Goal: Navigation & Orientation: Find specific page/section

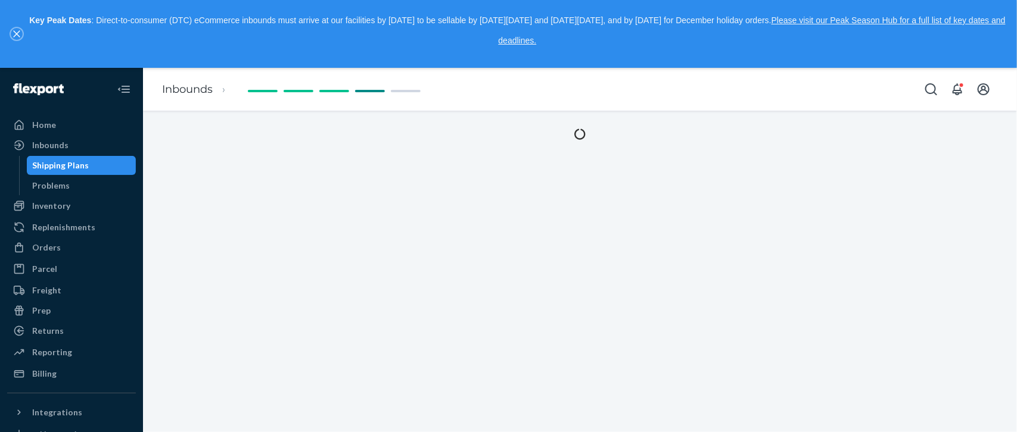
click at [17, 34] on icon "close," at bounding box center [16, 34] width 7 height 7
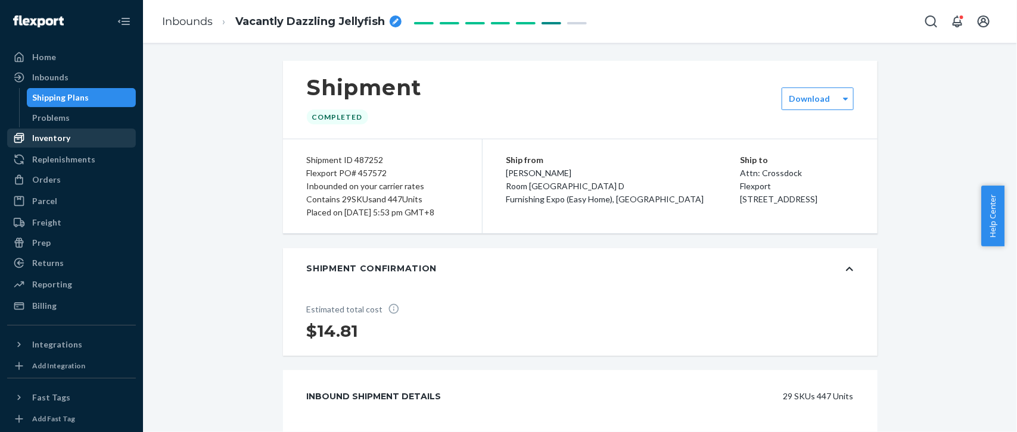
click at [55, 138] on div "Inventory" at bounding box center [51, 138] width 38 height 12
